Goal: Information Seeking & Learning: Learn about a topic

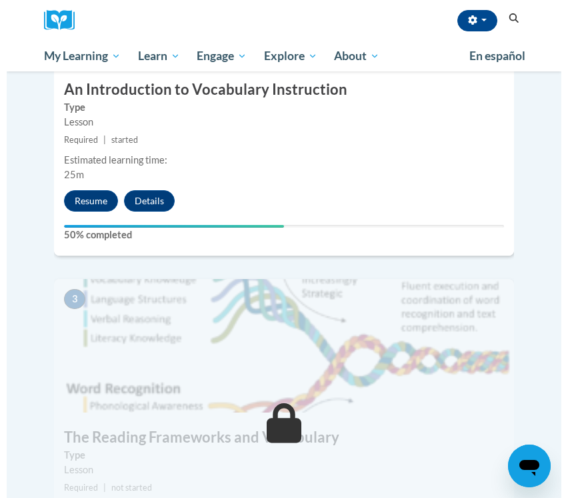
scroll to position [800, 0]
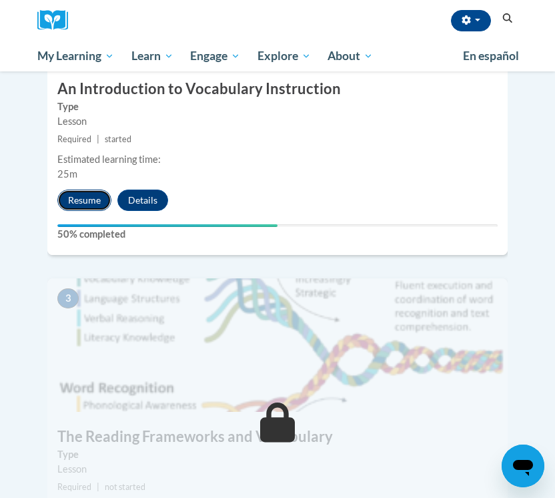
click at [99, 189] on button "Resume" at bounding box center [84, 199] width 54 height 21
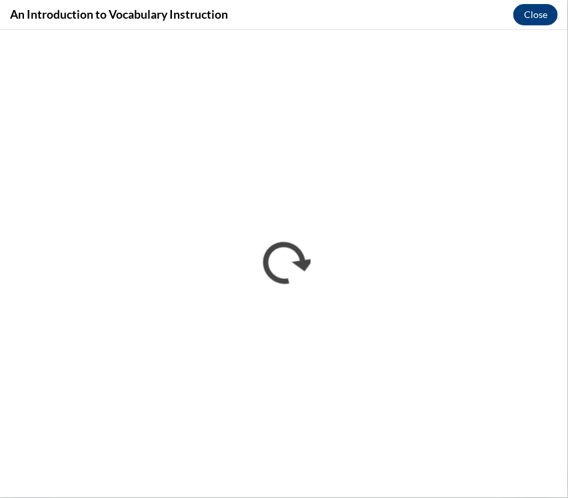
scroll to position [0, 0]
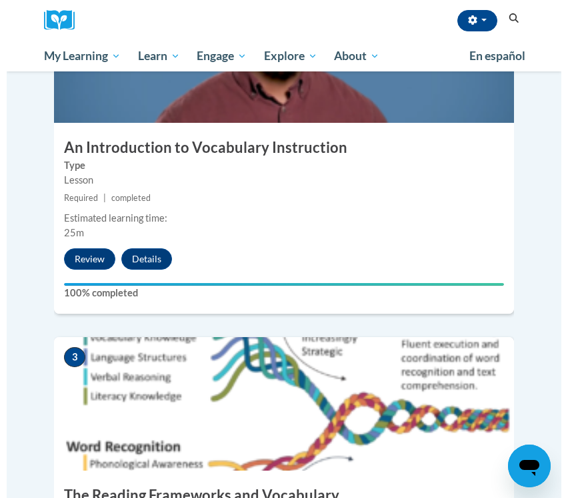
scroll to position [978, 0]
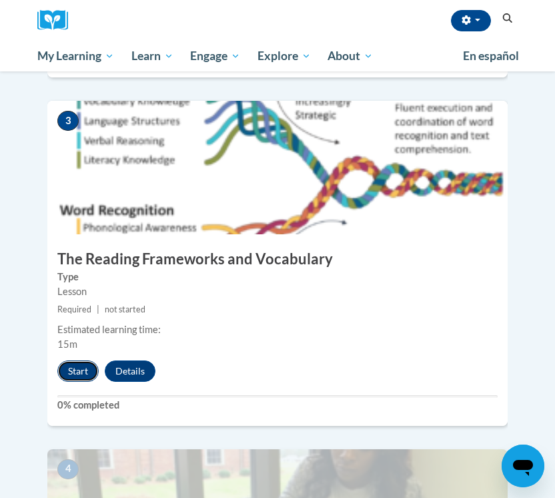
click at [73, 360] on button "Start" at bounding box center [77, 370] width 41 height 21
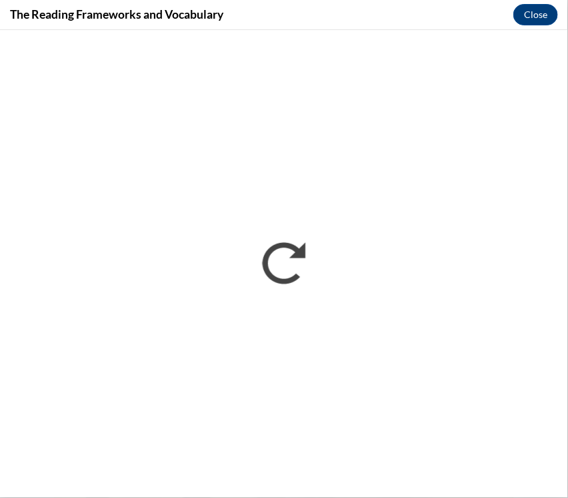
scroll to position [0, 0]
